Goal: Information Seeking & Learning: Check status

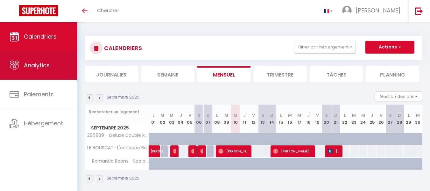
click at [38, 71] on link "Analytics" at bounding box center [38, 65] width 77 height 29
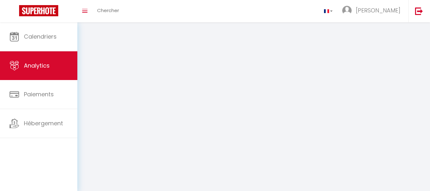
select select "2025"
select select "9"
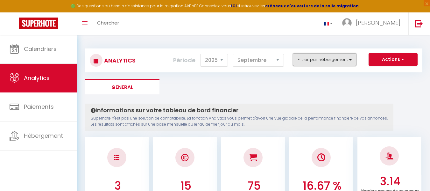
click at [311, 59] on button "Filtrer par hébergement" at bounding box center [325, 59] width 64 height 13
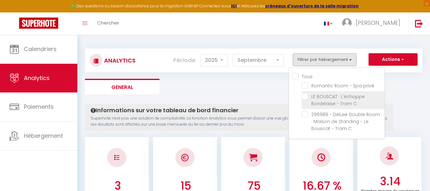
click at [305, 97] on C "checkbox" at bounding box center [343, 96] width 83 height 6
checkbox C "true"
checkbox privé "false"
checkbox C "false"
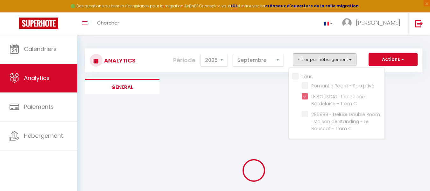
checkbox privé "false"
checkbox C "false"
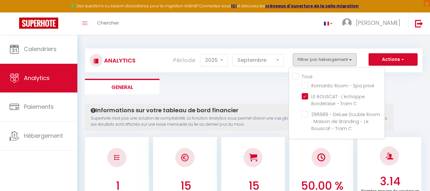
click at [360, 62] on div "Filtrer par hébergement Tous Romantic Room - Spa privé LE BOUSCAT · L'échoppe B…" at bounding box center [325, 59] width 72 height 13
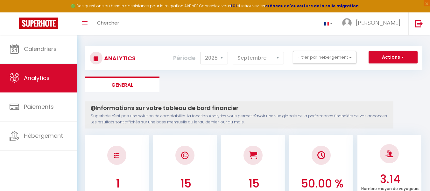
scroll to position [2, 0]
